Goal: Find specific page/section: Find specific page/section

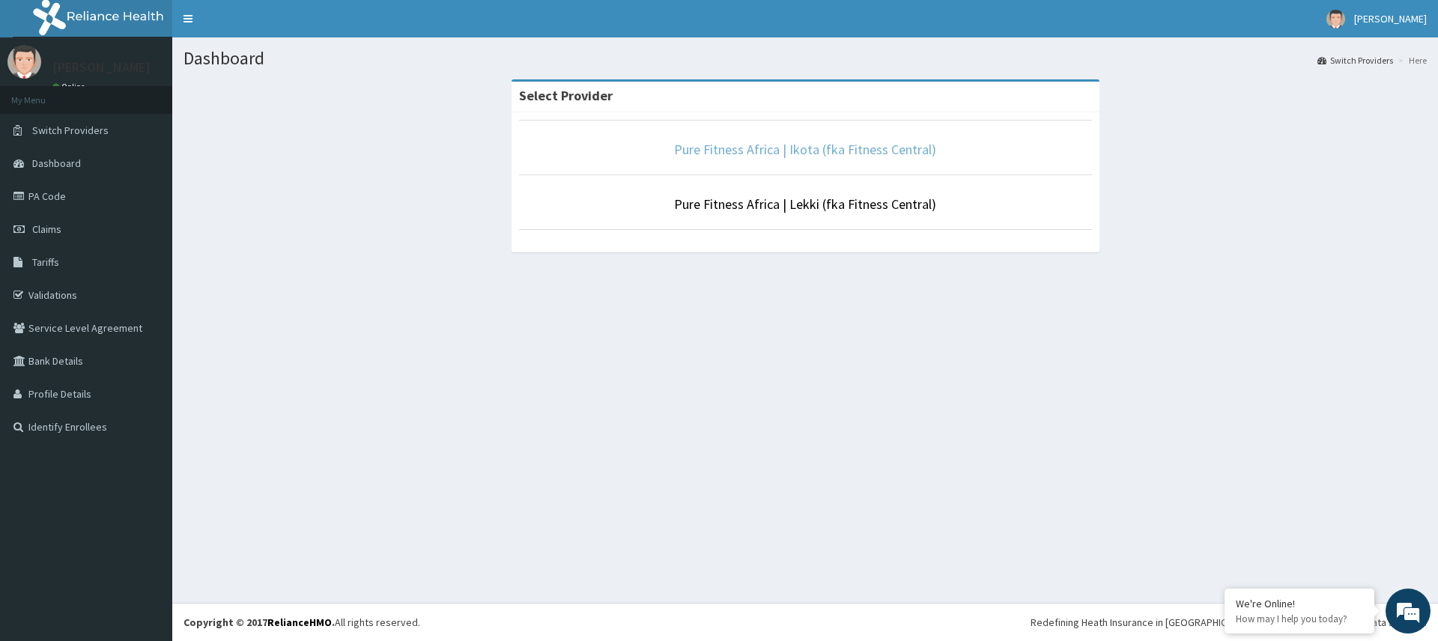
click at [755, 149] on link "Pure Fitness Africa | Ikota (fka Fitness Central)" at bounding box center [805, 149] width 262 height 17
